Goal: Task Accomplishment & Management: Complete application form

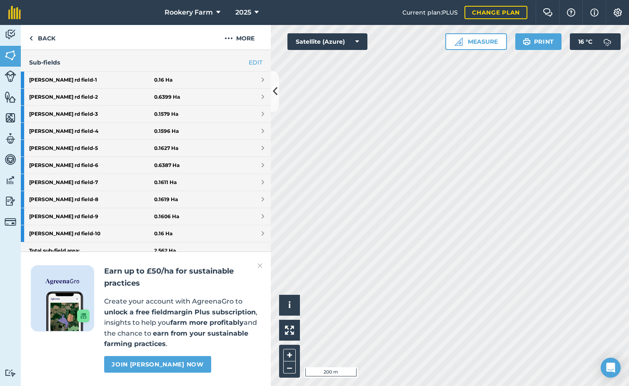
scroll to position [231, 0]
click at [180, 363] on link "Join [PERSON_NAME] now" at bounding box center [157, 364] width 107 height 17
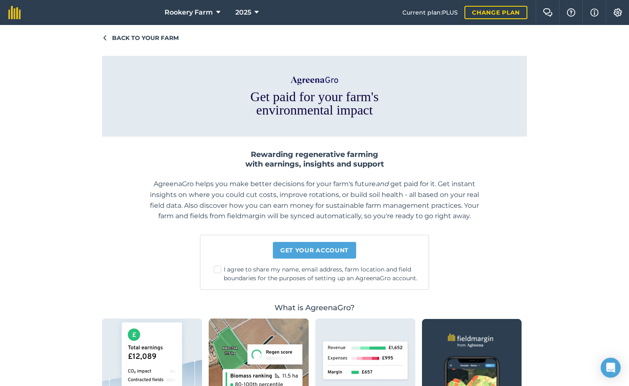
click at [217, 270] on label "I agree to share my name, email address, farm location and field boundaries for…" at bounding box center [318, 274] width 208 height 18
click at [318, 270] on input "I agree to share my name, email address, farm location and field boundaries for…" at bounding box center [320, 267] width 5 height 5
checkbox input "true"
click at [300, 254] on link "Get your account" at bounding box center [314, 250] width 83 height 17
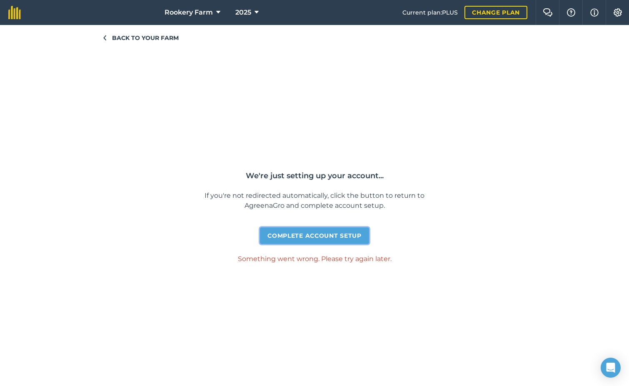
click at [325, 237] on link "Complete account setup" at bounding box center [314, 236] width 109 height 17
click at [128, 34] on span "Back to your farm" at bounding box center [145, 37] width 67 height 9
